Goal: Task Accomplishment & Management: Use online tool/utility

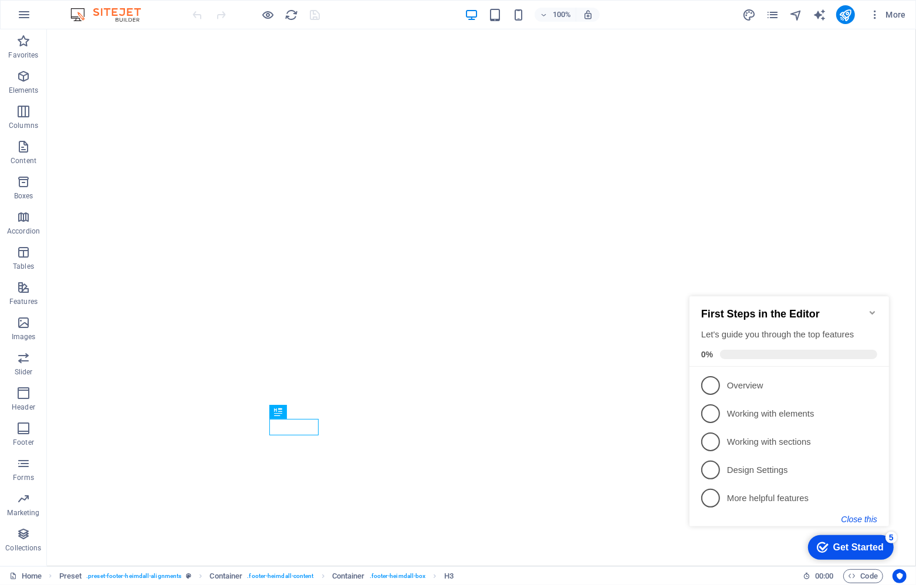
click at [862, 516] on button "Close this" at bounding box center [859, 518] width 36 height 9
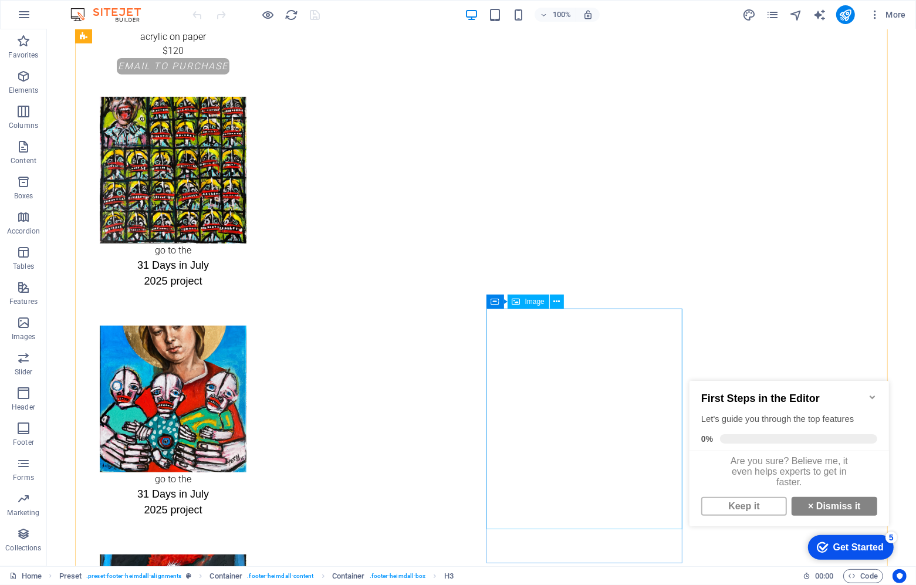
scroll to position [140, 0]
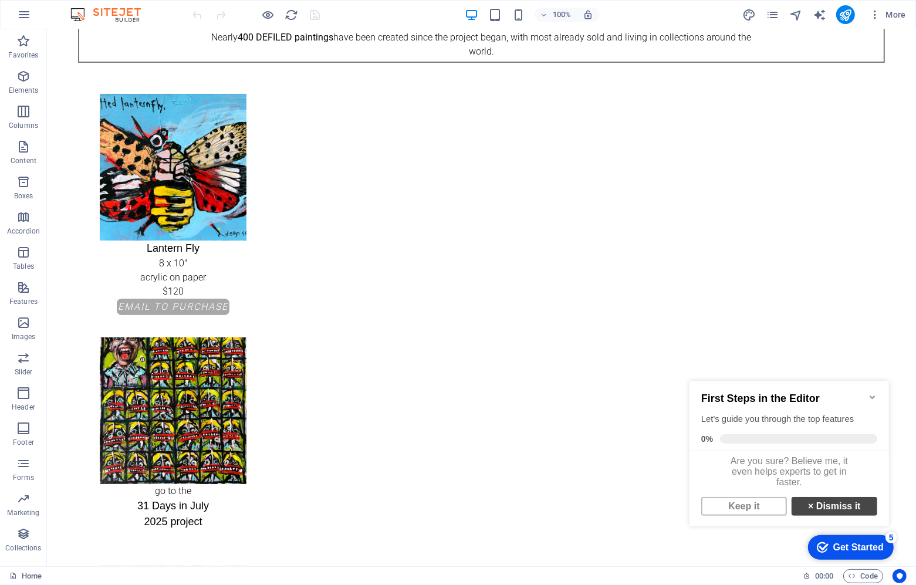
click at [809, 511] on strong "×" at bounding box center [810, 506] width 5 height 10
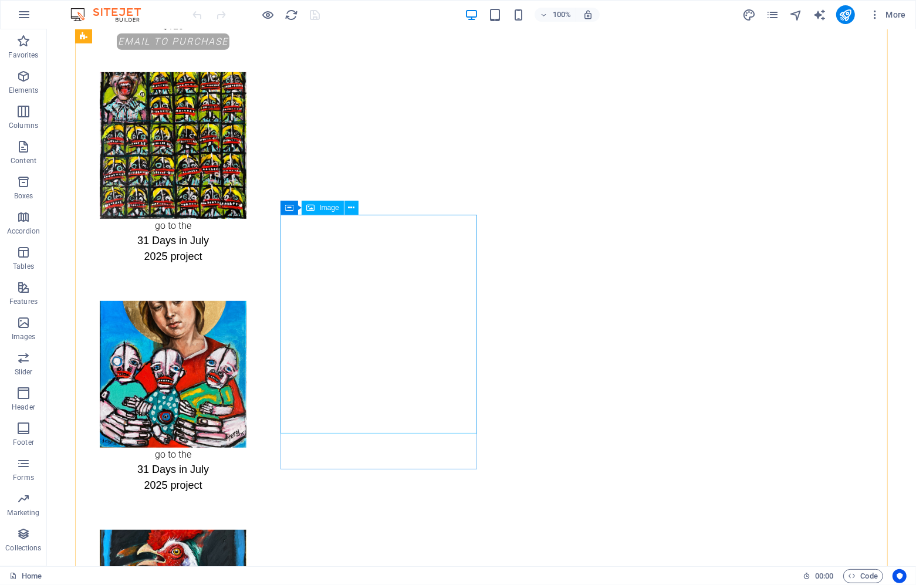
scroll to position [0, 0]
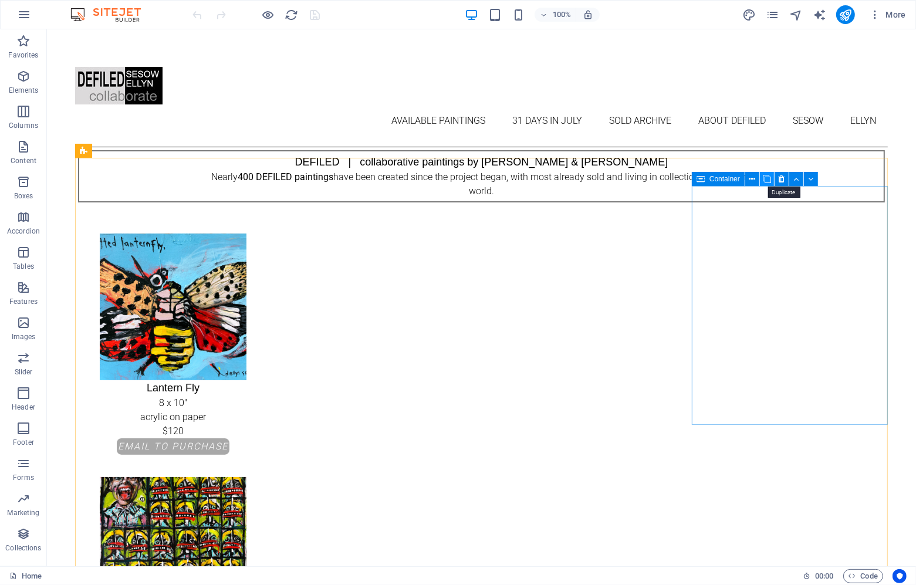
click at [765, 179] on icon at bounding box center [767, 179] width 8 height 12
click at [751, 179] on icon at bounding box center [752, 179] width 6 height 12
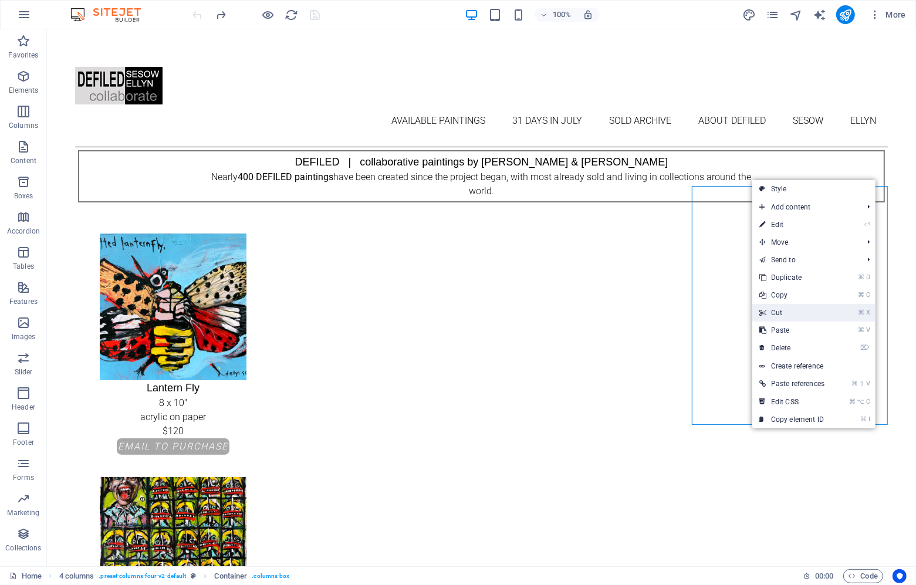
click at [769, 314] on link "⌘ X Cut" at bounding box center [791, 313] width 79 height 18
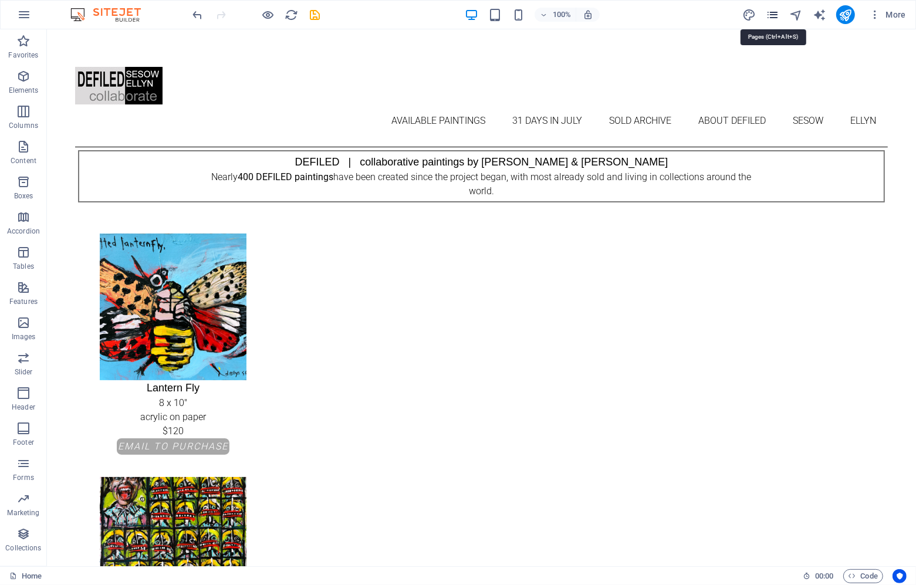
click at [770, 11] on icon "pages" at bounding box center [772, 14] width 13 height 13
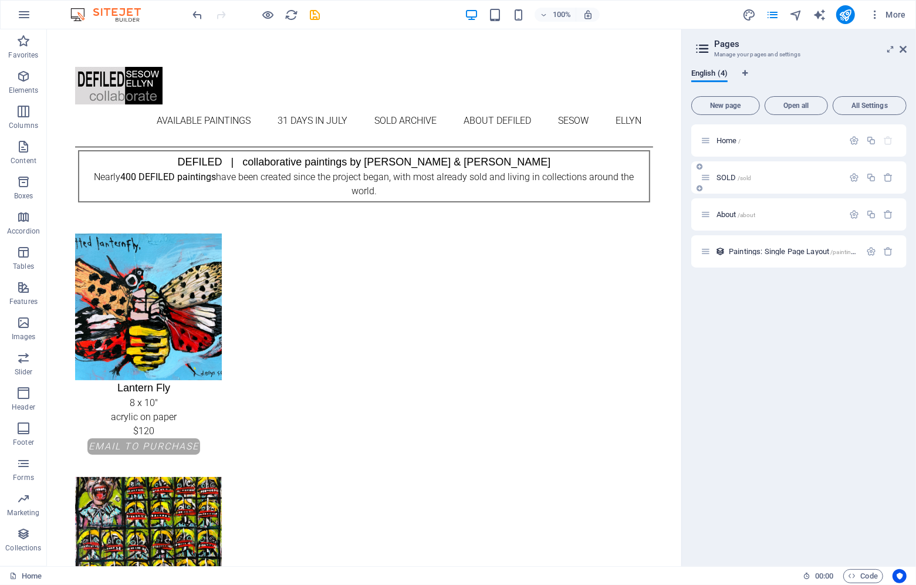
click at [727, 183] on div "SOLD /sold" at bounding box center [772, 177] width 143 height 13
click at [727, 180] on span "SOLD /sold" at bounding box center [734, 177] width 35 height 9
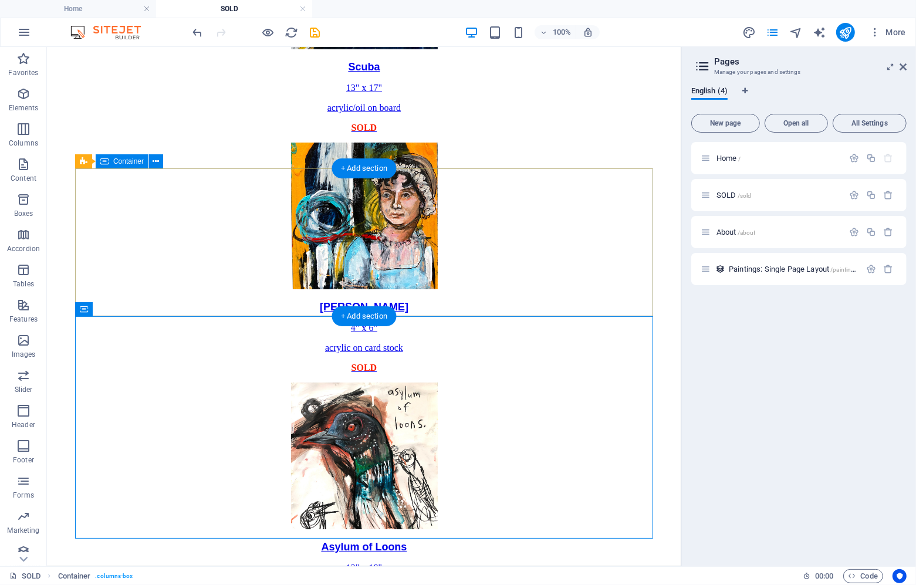
scroll to position [2475, 0]
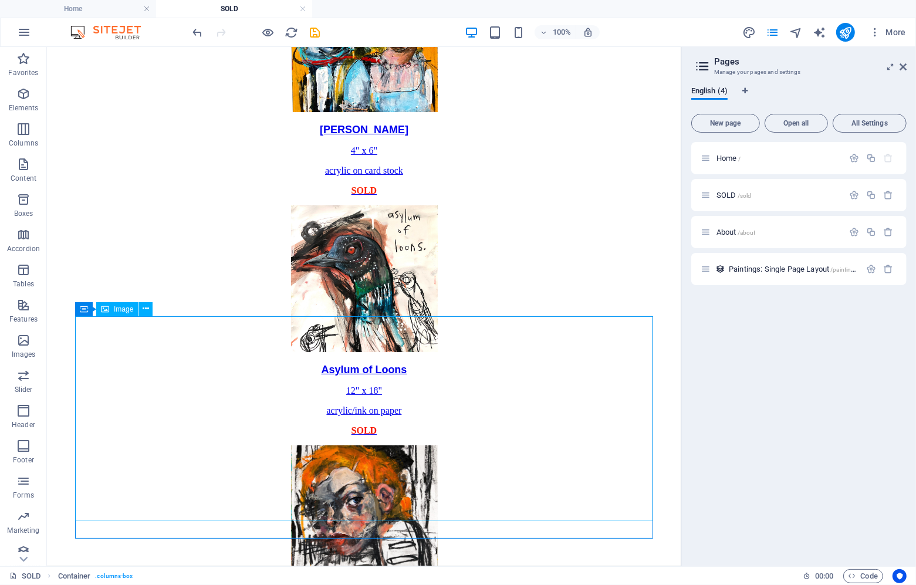
click at [112, 310] on div "Image" at bounding box center [117, 309] width 42 height 14
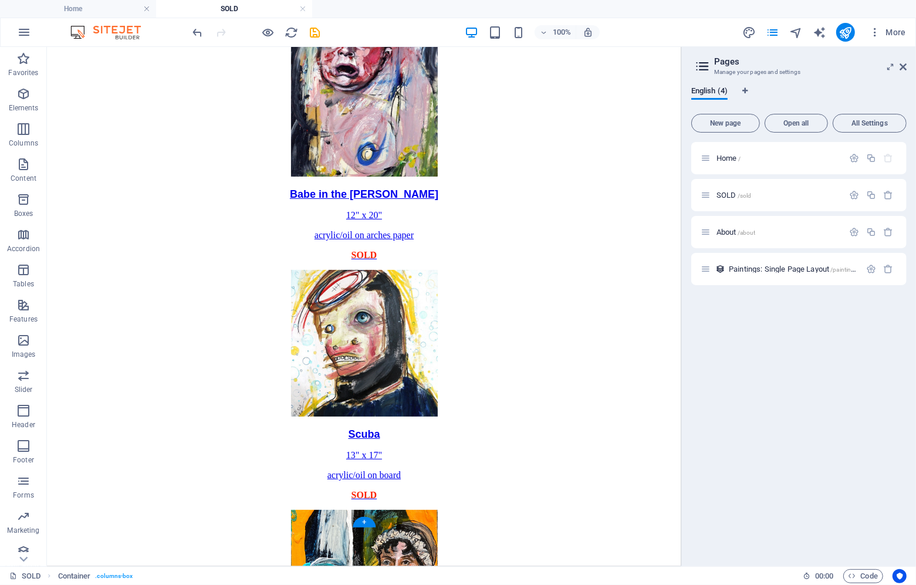
scroll to position [1929, 0]
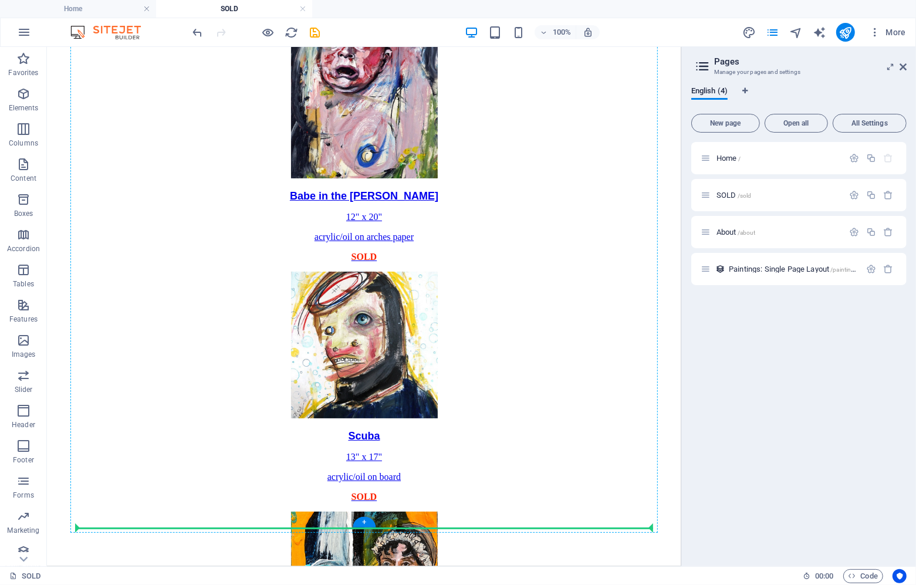
drag, startPoint x: 133, startPoint y: 356, endPoint x: 466, endPoint y: 420, distance: 339.4
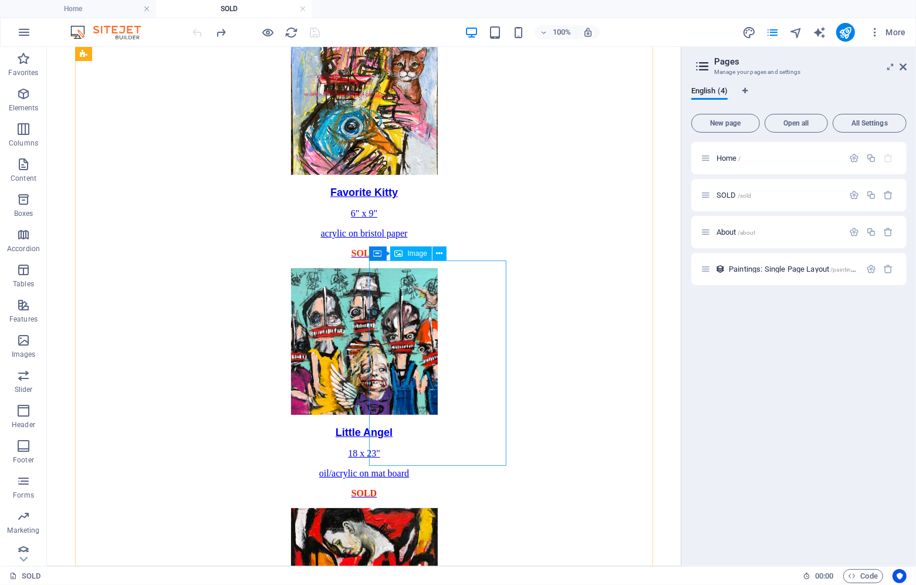
scroll to position [0, 0]
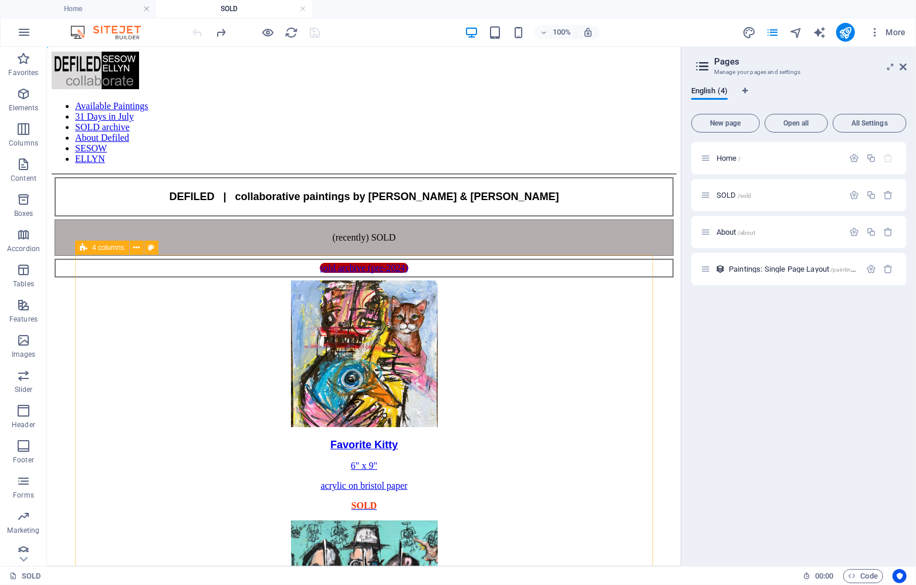
click at [103, 248] on span "4 columns" at bounding box center [108, 247] width 32 height 7
click at [151, 273] on icon at bounding box center [150, 276] width 8 height 12
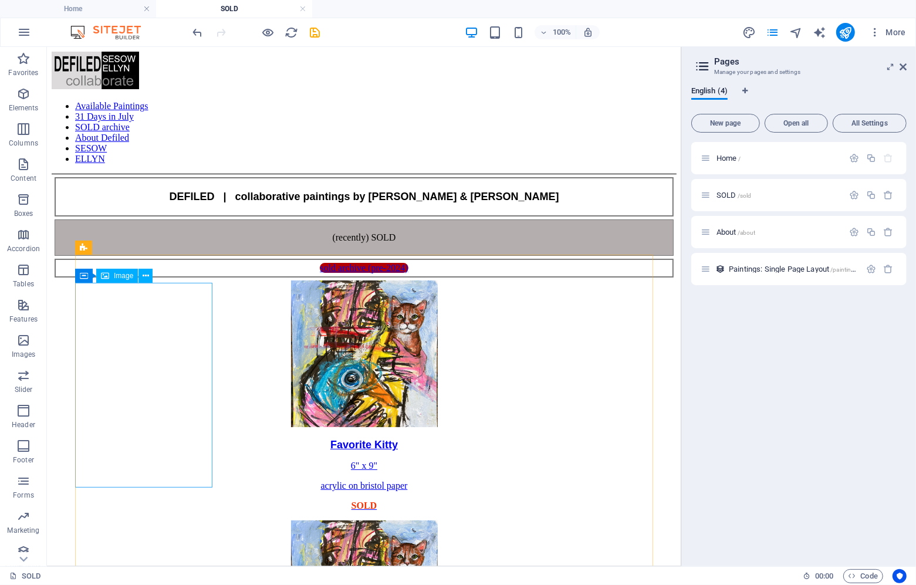
click at [123, 282] on div "Image" at bounding box center [117, 276] width 42 height 14
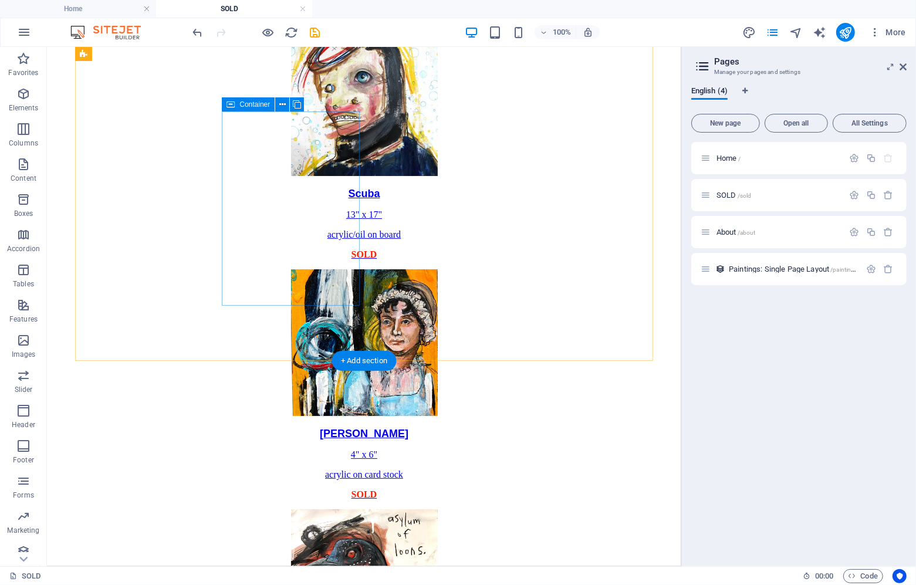
scroll to position [2243, 0]
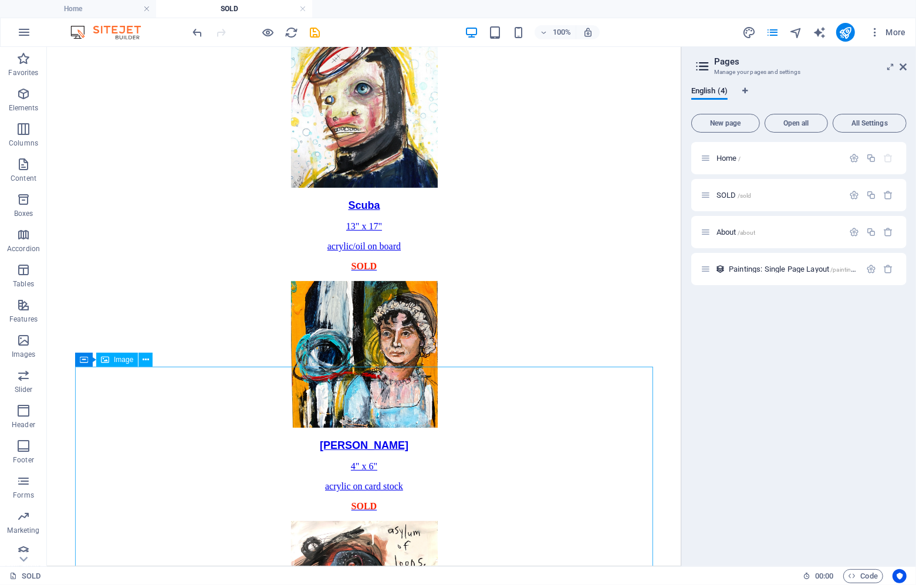
click at [129, 359] on span "Image" at bounding box center [123, 359] width 19 height 7
click at [147, 361] on icon at bounding box center [146, 360] width 6 height 12
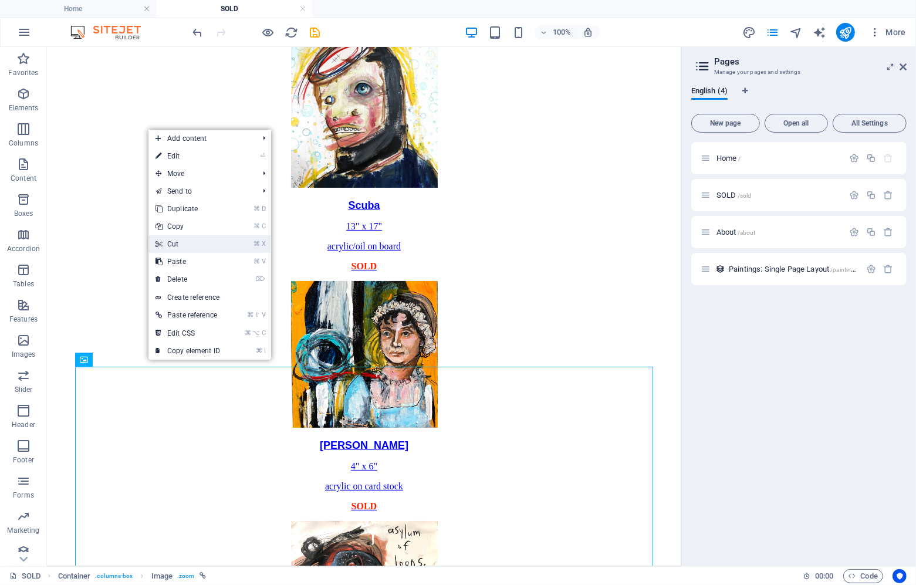
click at [193, 238] on link "⌘ X Cut" at bounding box center [187, 244] width 79 height 18
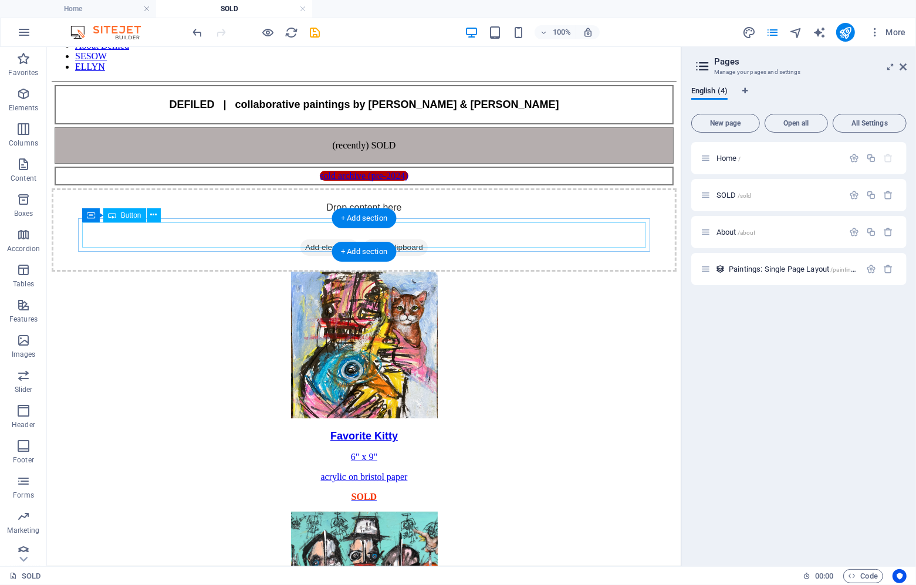
scroll to position [0, 0]
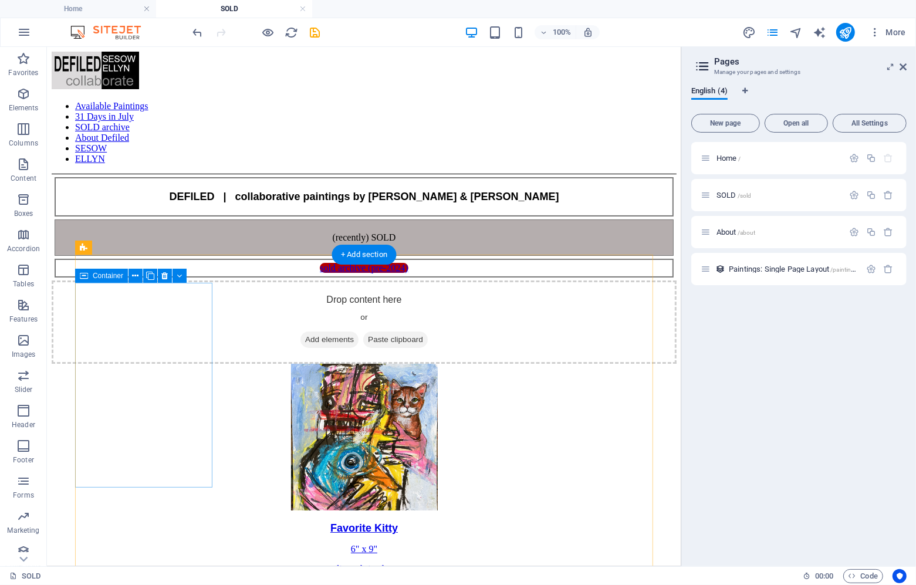
click at [134, 313] on div "Drop content here or Add elements Paste clipboard" at bounding box center [363, 321] width 625 height 83
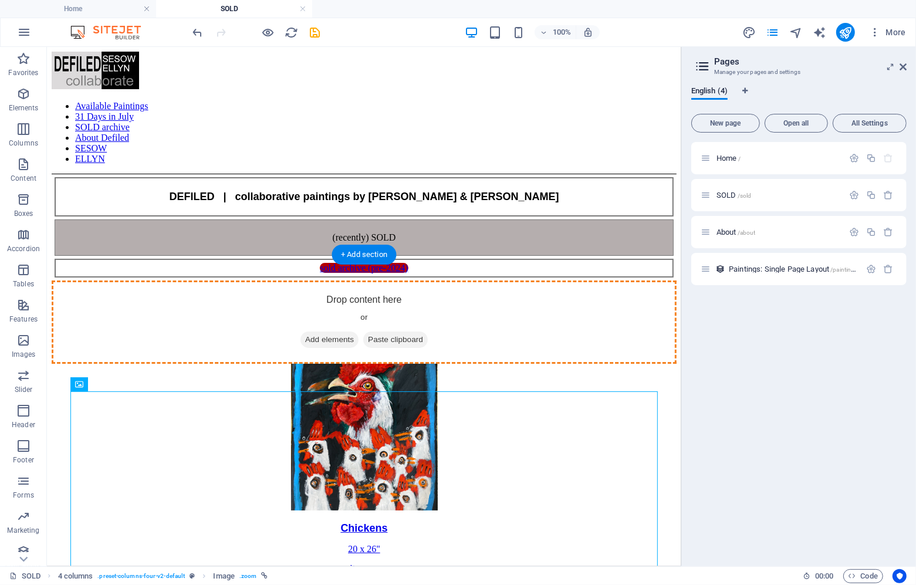
drag, startPoint x: 140, startPoint y: 430, endPoint x: 137, endPoint y: 327, distance: 102.7
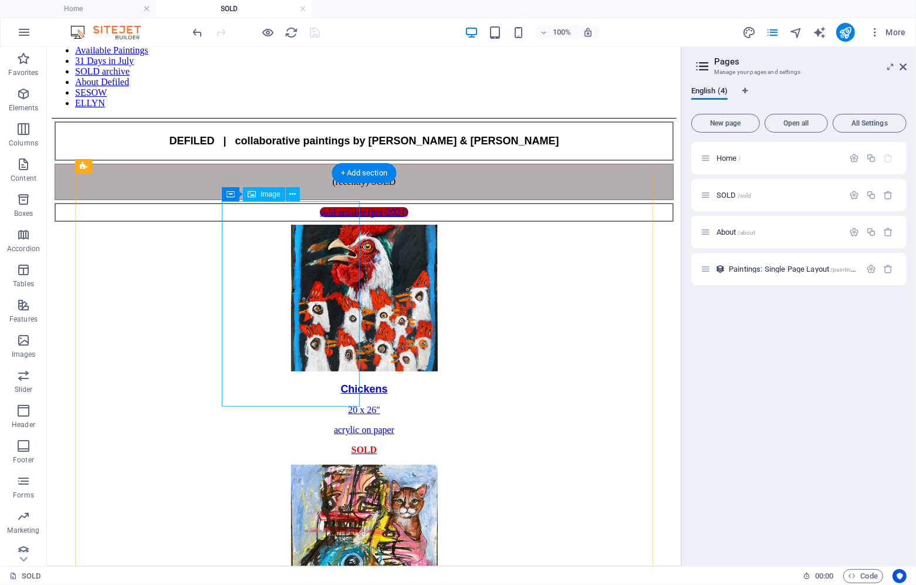
scroll to position [99, 0]
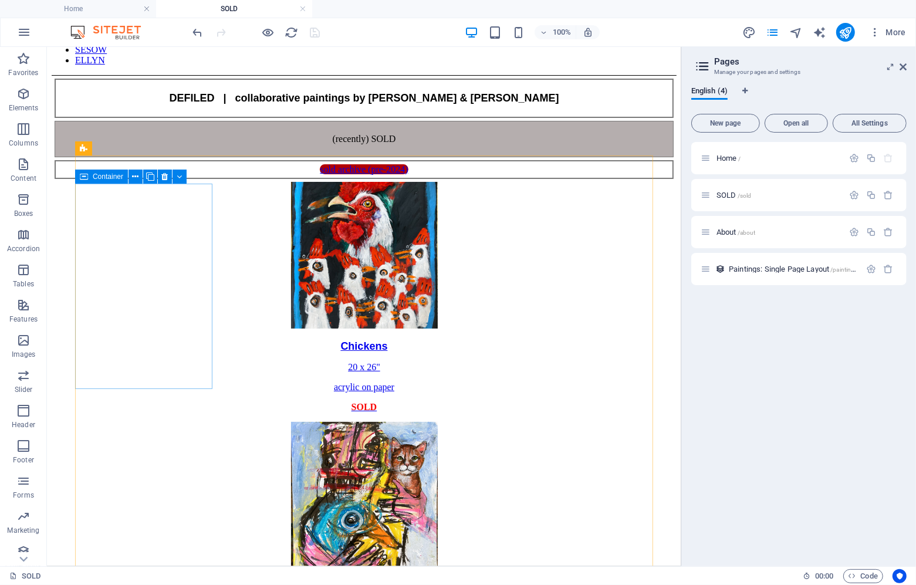
click at [94, 177] on span "Container" at bounding box center [108, 176] width 31 height 7
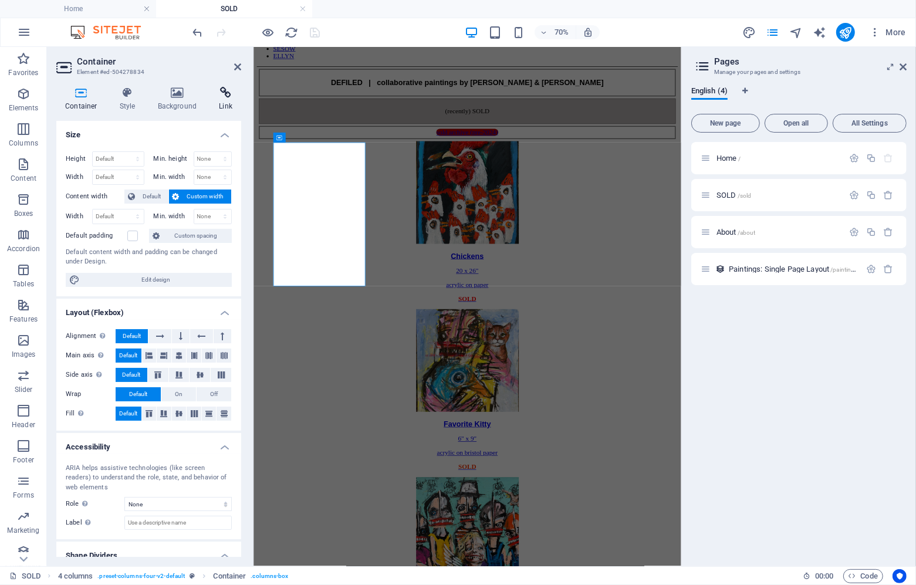
click at [218, 95] on icon at bounding box center [225, 93] width 31 height 12
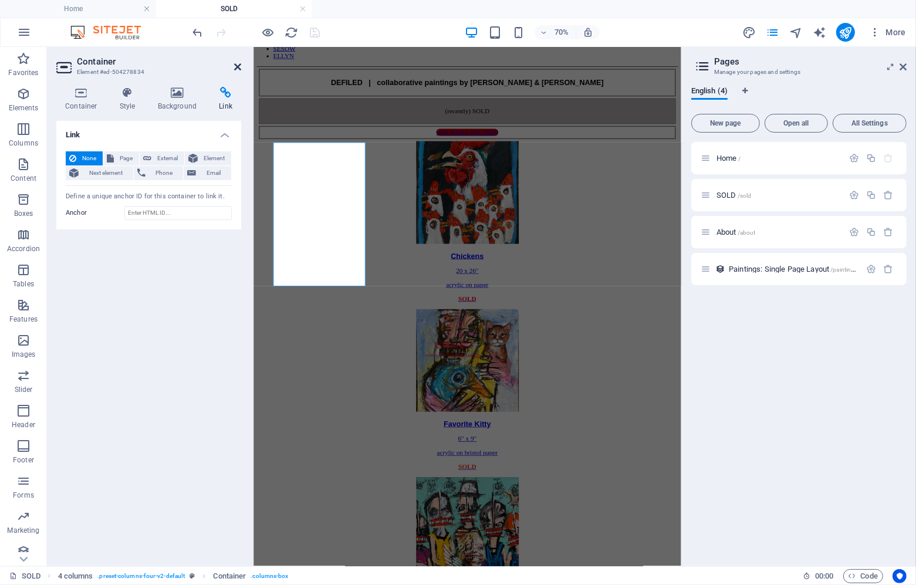
click at [237, 66] on icon at bounding box center [237, 66] width 7 height 9
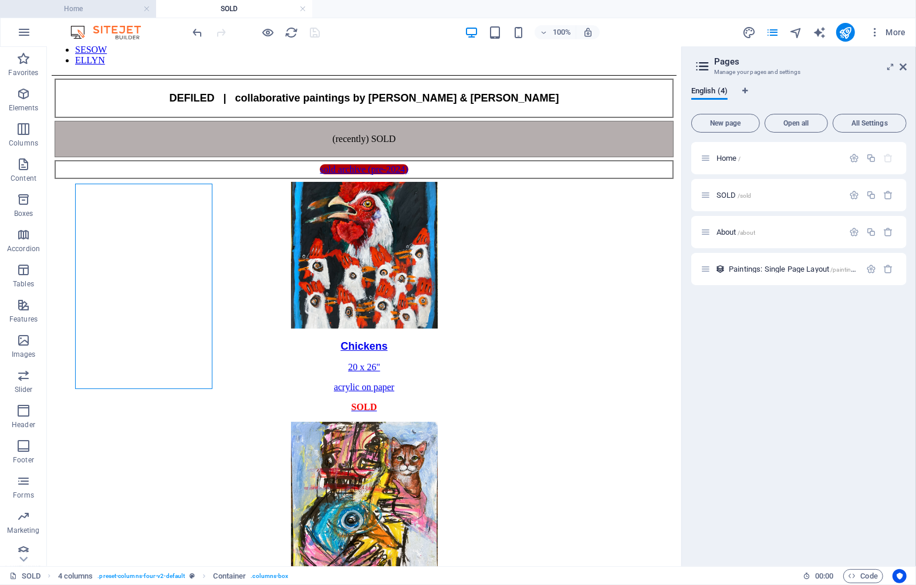
click at [100, 6] on h4 "Home" at bounding box center [78, 8] width 156 height 13
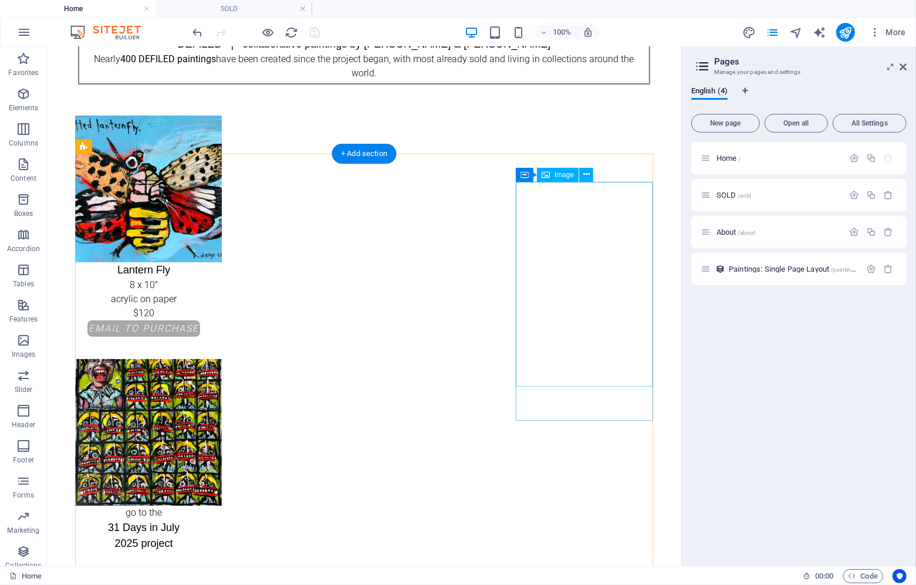
scroll to position [0, 0]
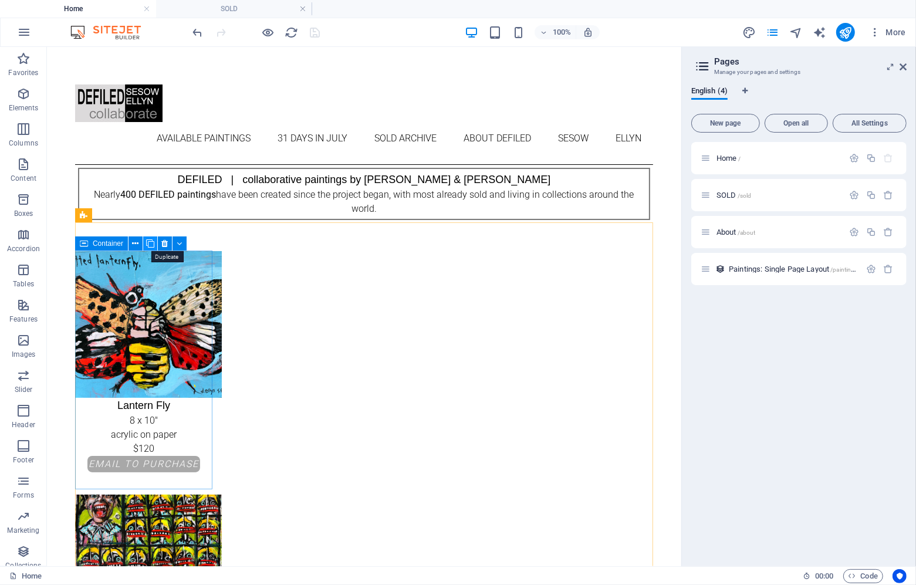
click at [147, 244] on icon at bounding box center [150, 244] width 8 height 12
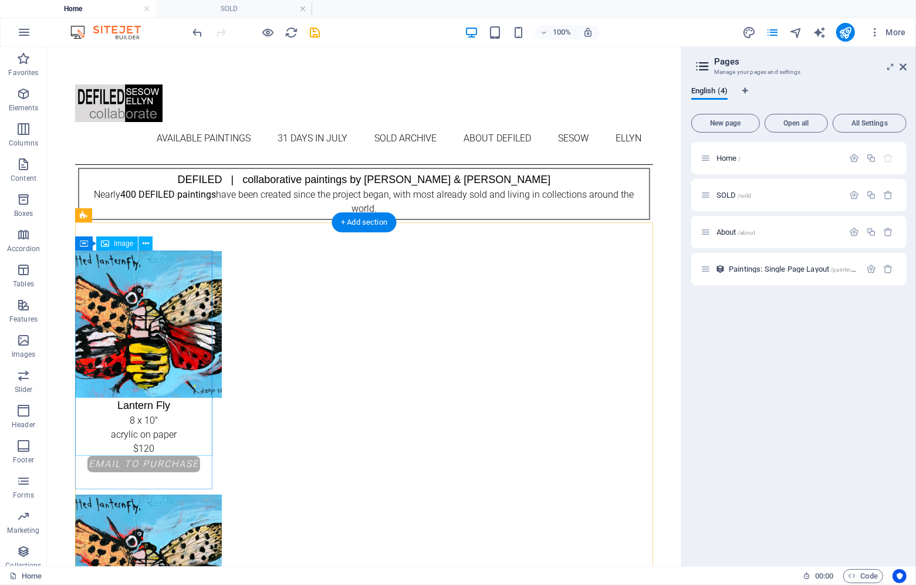
click at [136, 307] on figure "Lantern Fly 8 x 10" acrylic on paper $120" at bounding box center [143, 353] width 137 height 205
select select "px"
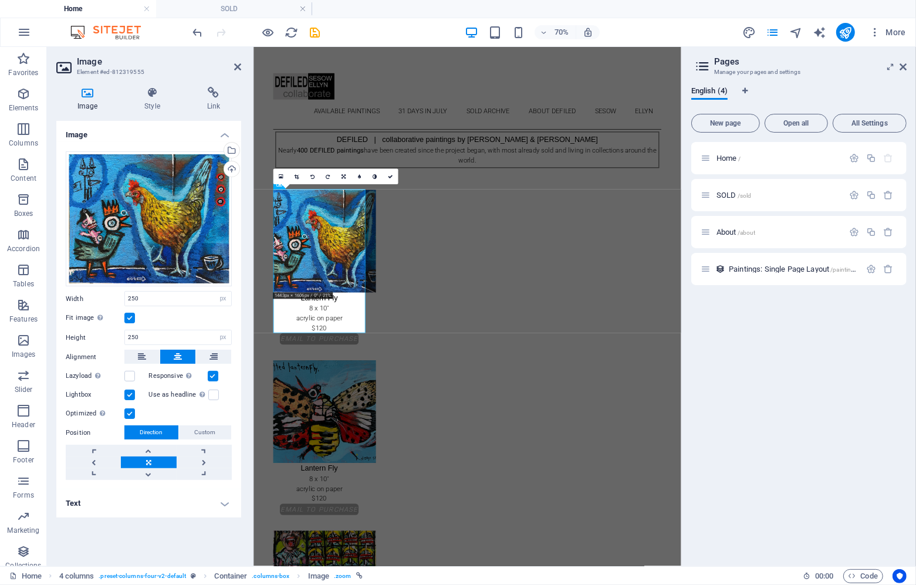
click at [134, 500] on h4 "Text" at bounding box center [148, 503] width 185 height 28
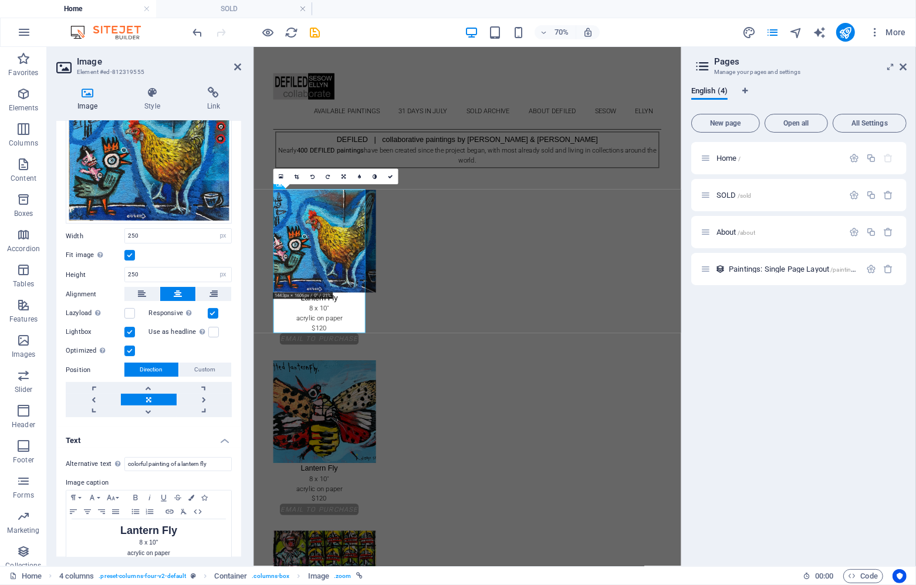
scroll to position [89, 0]
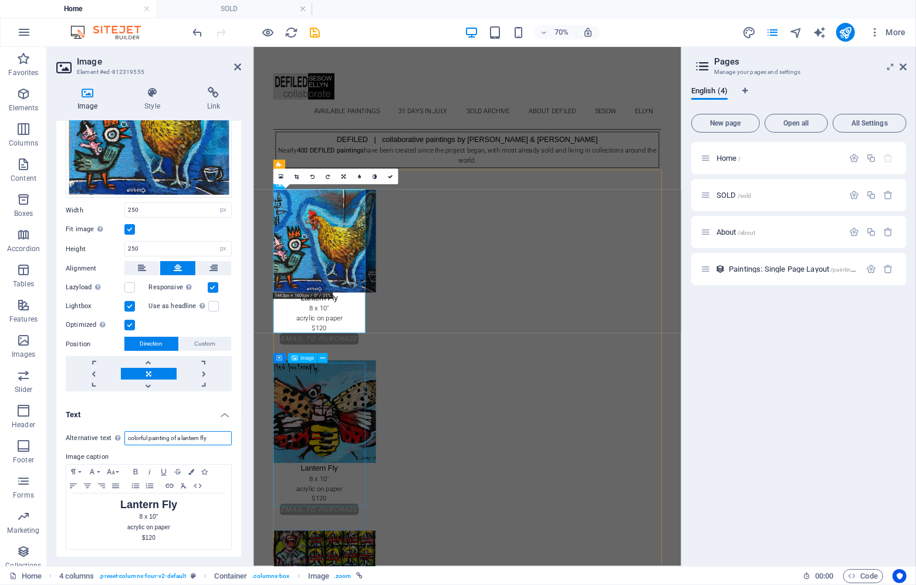
drag, startPoint x: 440, startPoint y: 479, endPoint x: 315, endPoint y: 605, distance: 176.8
drag, startPoint x: 183, startPoint y: 437, endPoint x: 252, endPoint y: 441, distance: 70.0
click at [252, 441] on aside "Image Element #ed-812319555 Image Style Link Image Drag files here, click to ch…" at bounding box center [150, 306] width 207 height 519
click at [179, 436] on input "colorful painting of a chicken" at bounding box center [177, 438] width 107 height 14
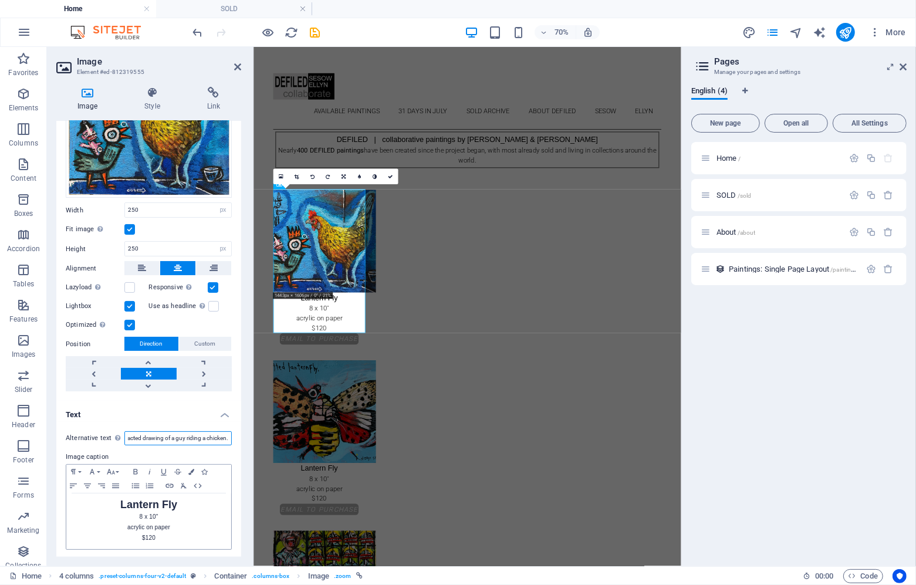
type input "colorful painting of a masterfully painted chicken with an abstracted drawing o…"
drag, startPoint x: 180, startPoint y: 499, endPoint x: 113, endPoint y: 498, distance: 67.5
click at [113, 499] on p "Lantern Fly" at bounding box center [148, 505] width 153 height 12
click at [235, 66] on icon at bounding box center [237, 66] width 7 height 9
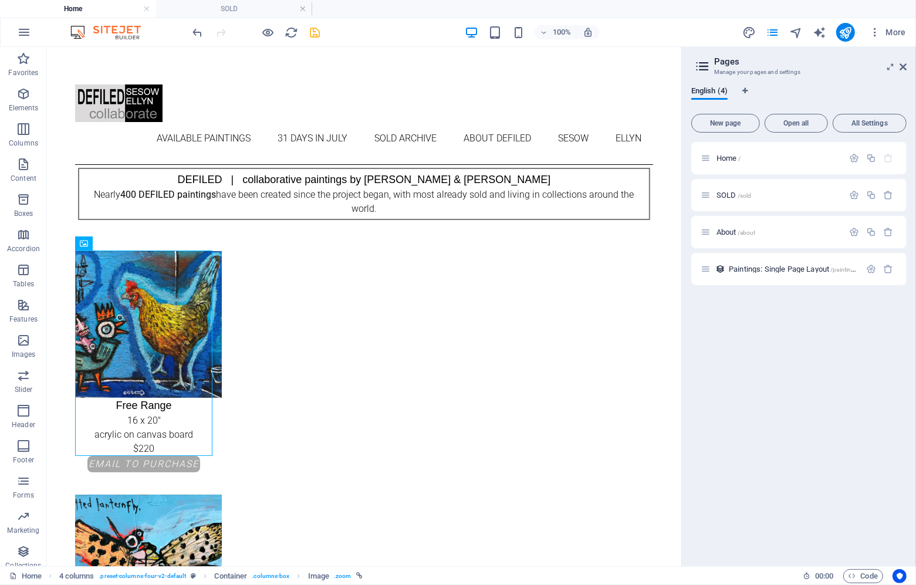
click at [313, 33] on icon "save" at bounding box center [315, 32] width 13 height 13
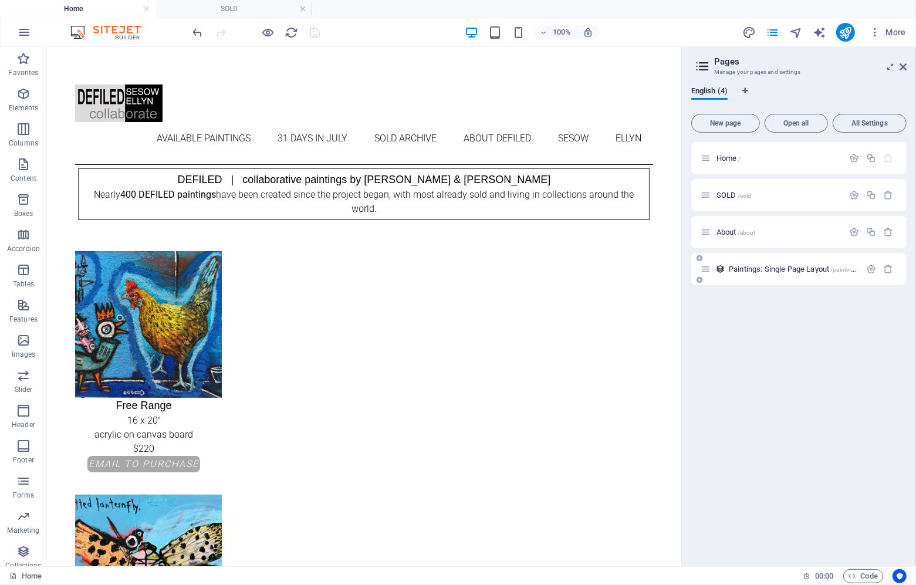
click at [775, 269] on span "Paintings: Single Page Layout /paintings-item" at bounding box center [800, 269] width 142 height 9
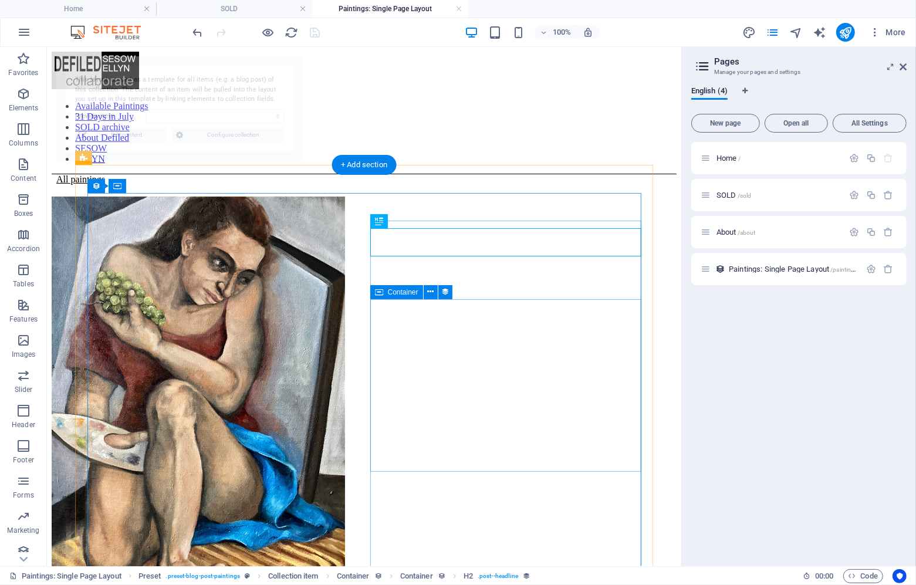
select select "676fda4c3dfa5e7d112ea806"
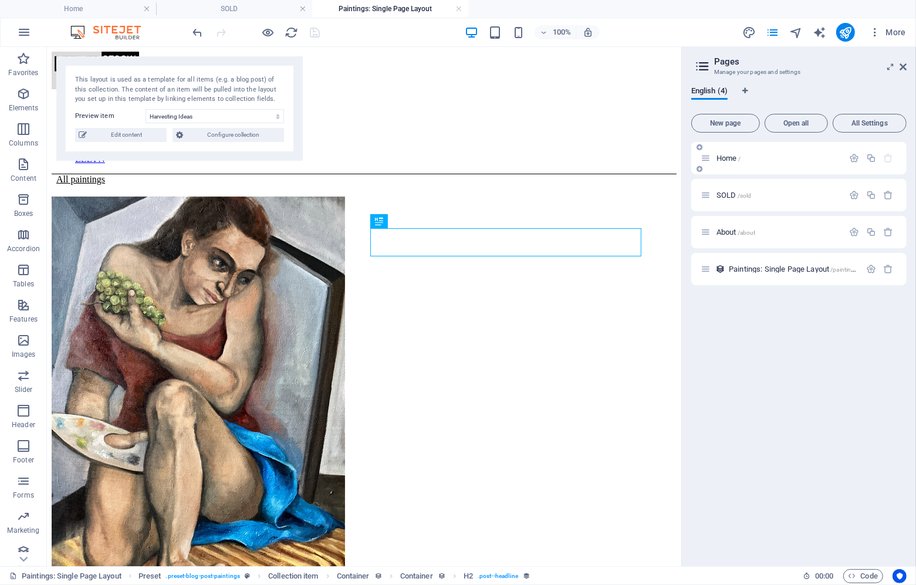
click at [725, 156] on span "Home /" at bounding box center [729, 158] width 24 height 9
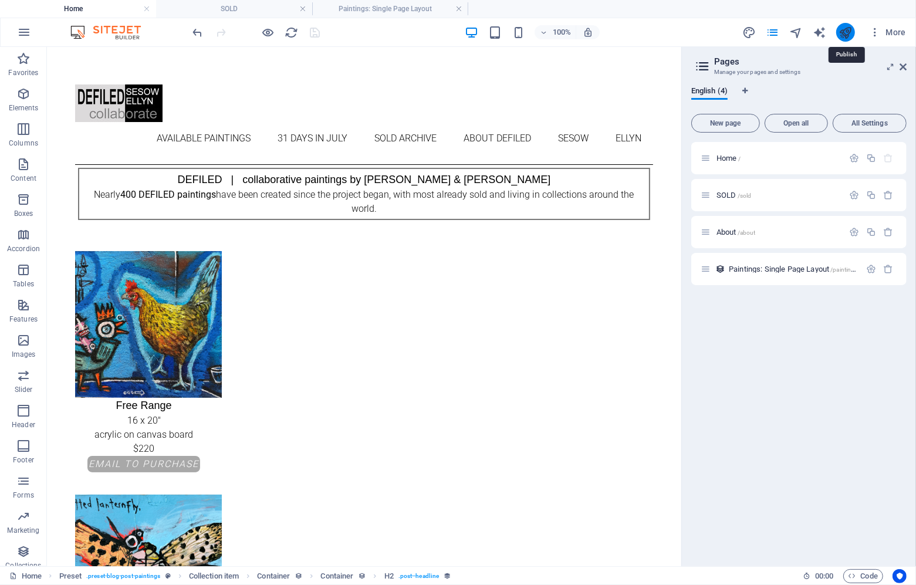
click at [849, 34] on icon "publish" at bounding box center [845, 32] width 13 height 13
